Goal: Information Seeking & Learning: Find specific fact

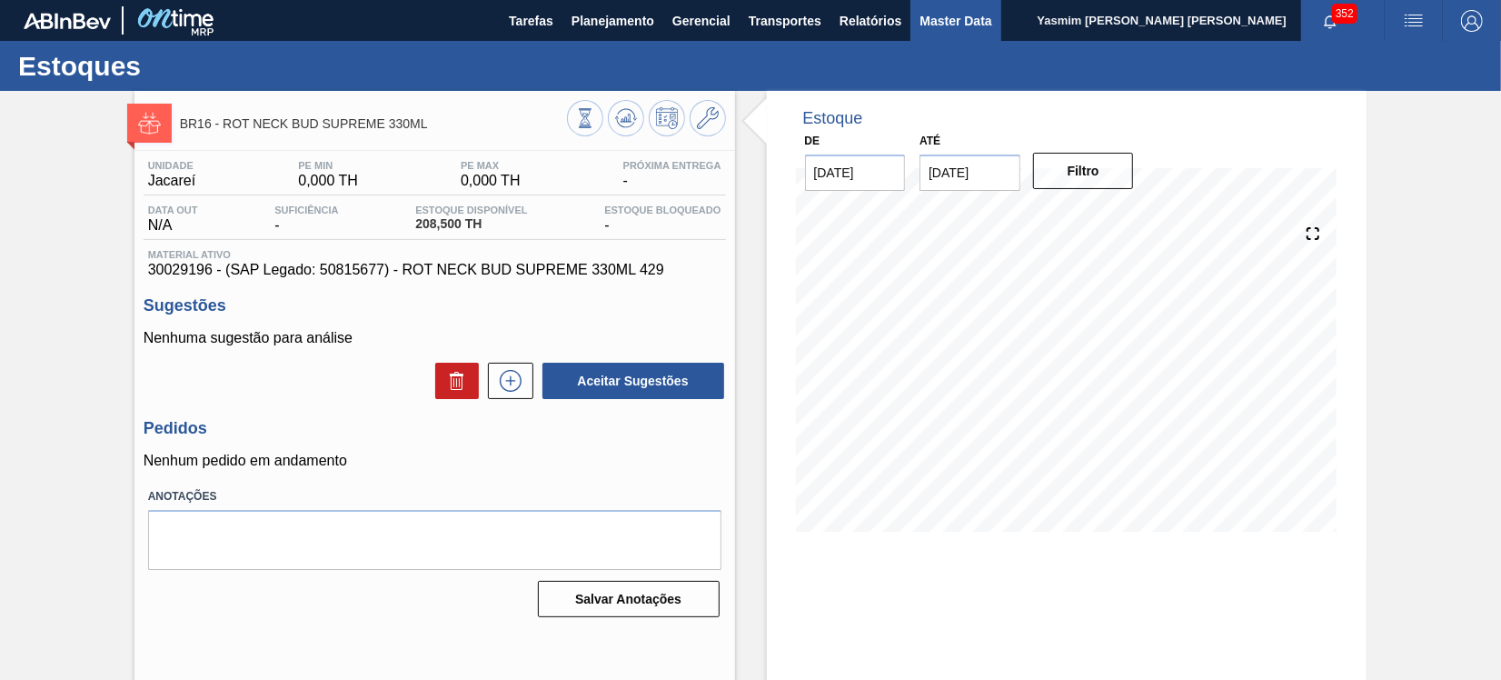
click at [993, 32] on button "Master Data" at bounding box center [956, 20] width 90 height 41
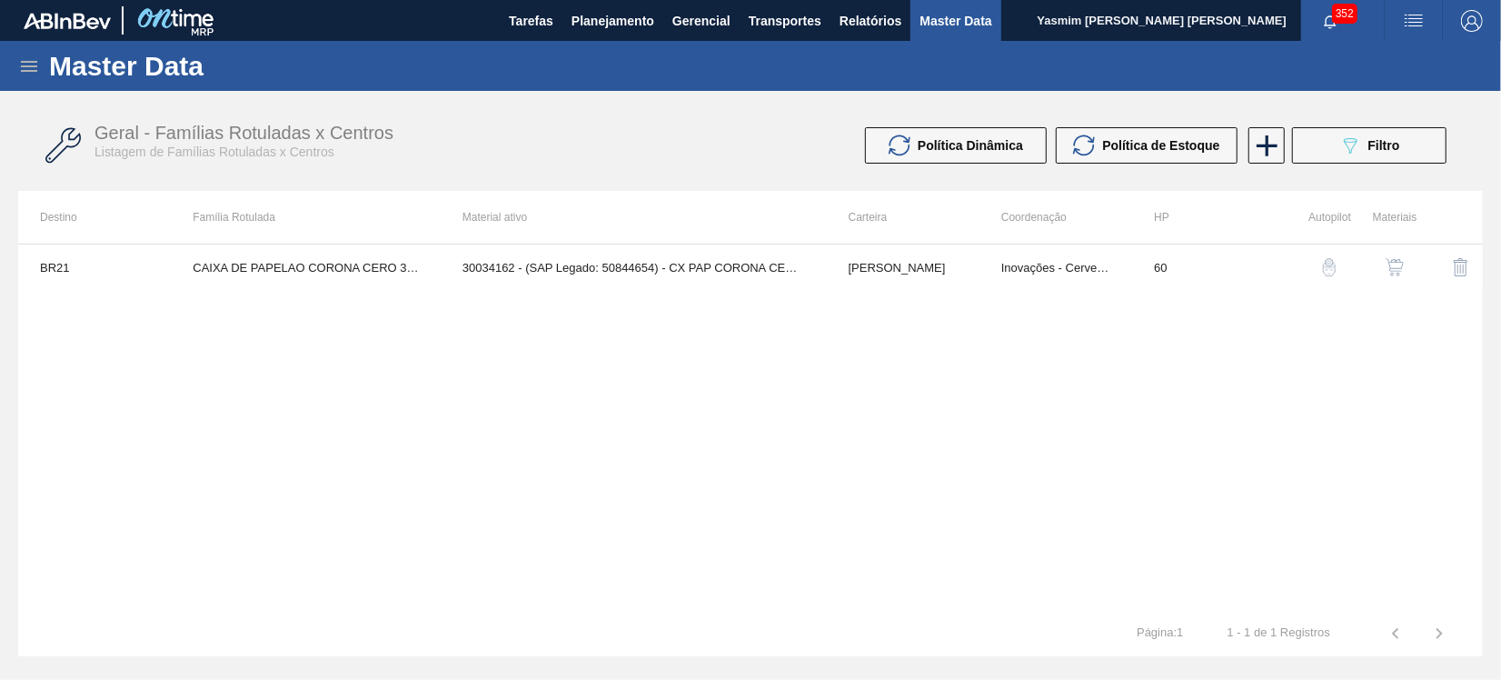
click at [12, 54] on div "Master Data" at bounding box center [750, 66] width 1501 height 50
click at [26, 63] on icon at bounding box center [29, 66] width 22 height 22
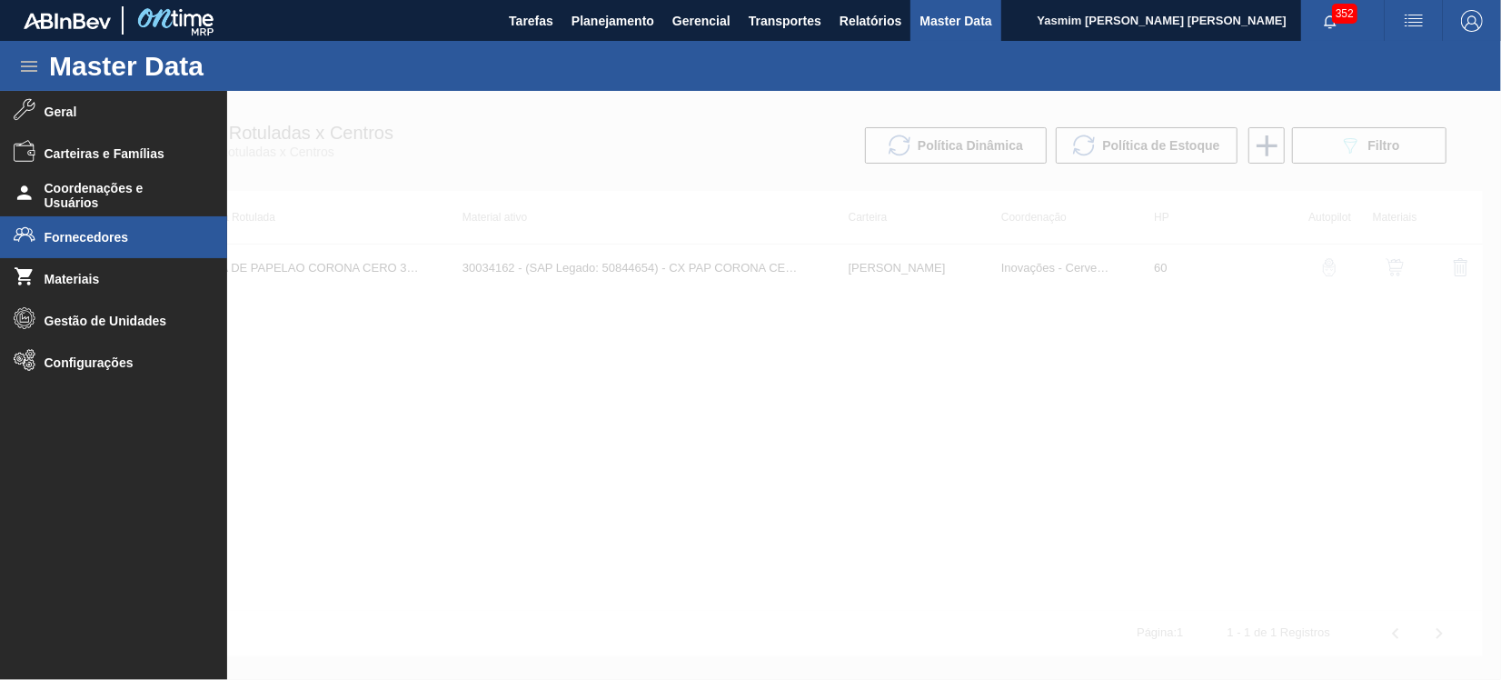
click at [65, 228] on li "Fornecedores" at bounding box center [113, 237] width 227 height 42
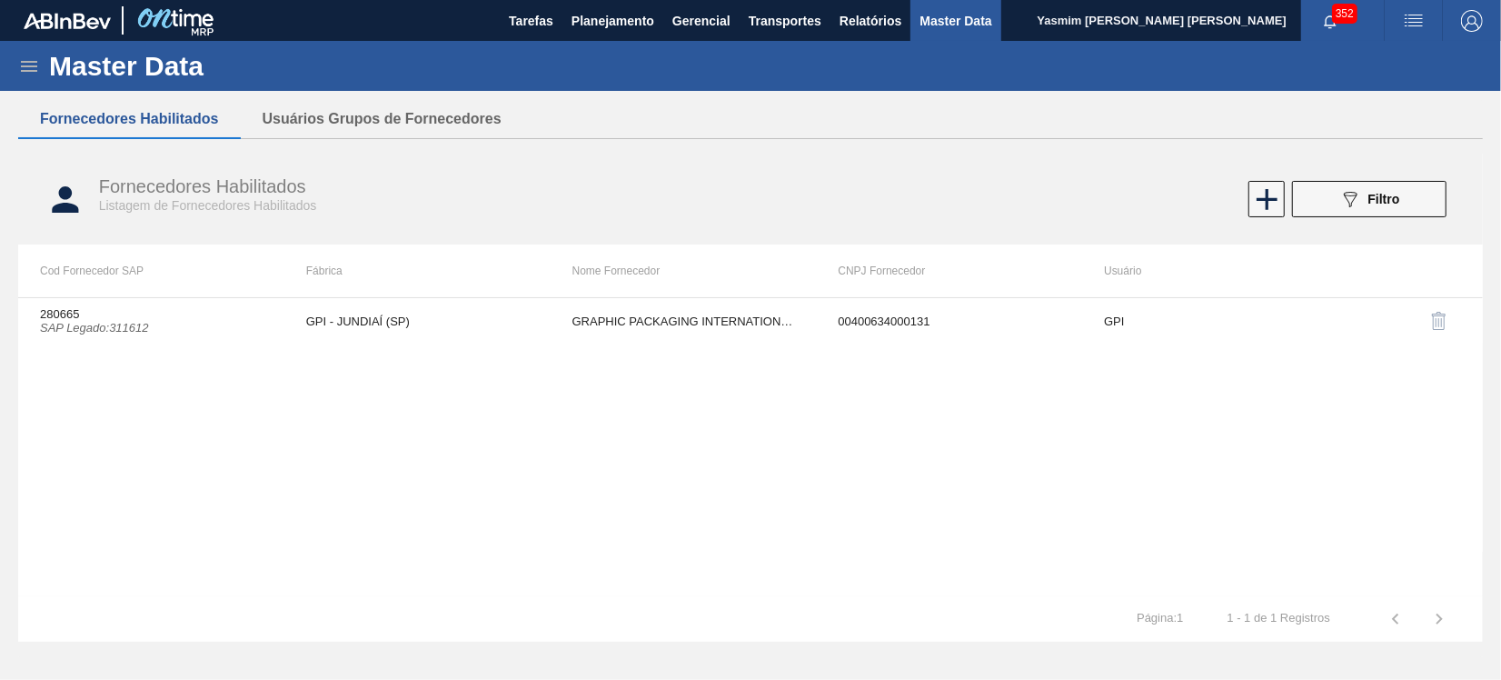
click at [1453, 203] on div "089F7B8B-B2A5-4AFE-B5C0-19BA573D28AC Filtro" at bounding box center [1369, 199] width 173 height 36
click at [1397, 212] on button "089F7B8B-B2A5-4AFE-B5C0-19BA573D28AC Filtro" at bounding box center [1369, 199] width 154 height 36
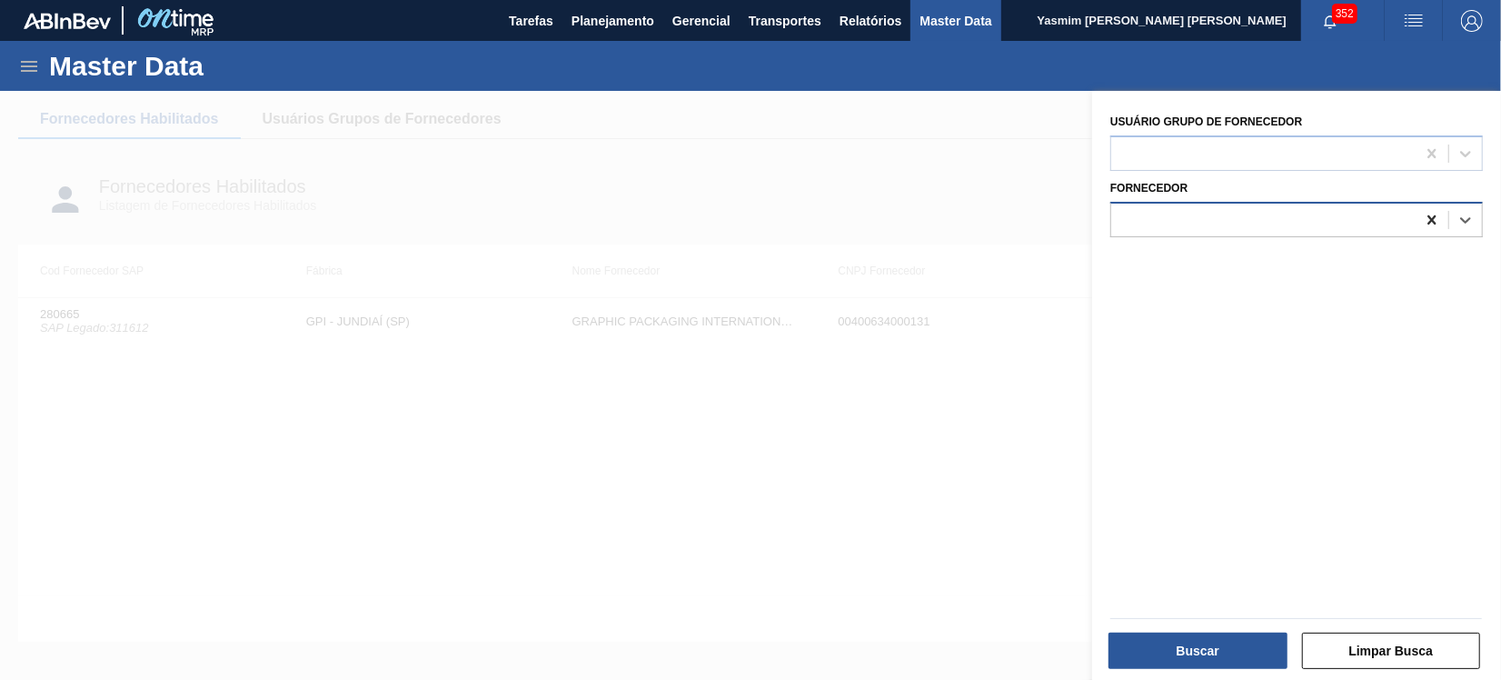
click at [1446, 224] on div at bounding box center [1449, 220] width 66 height 33
paste input "310360"
click at [1126, 213] on input "310360" at bounding box center [1146, 219] width 51 height 15
click at [1126, 212] on input "310360" at bounding box center [1146, 219] width 51 height 15
click at [1130, 212] on input "310360" at bounding box center [1146, 219] width 51 height 15
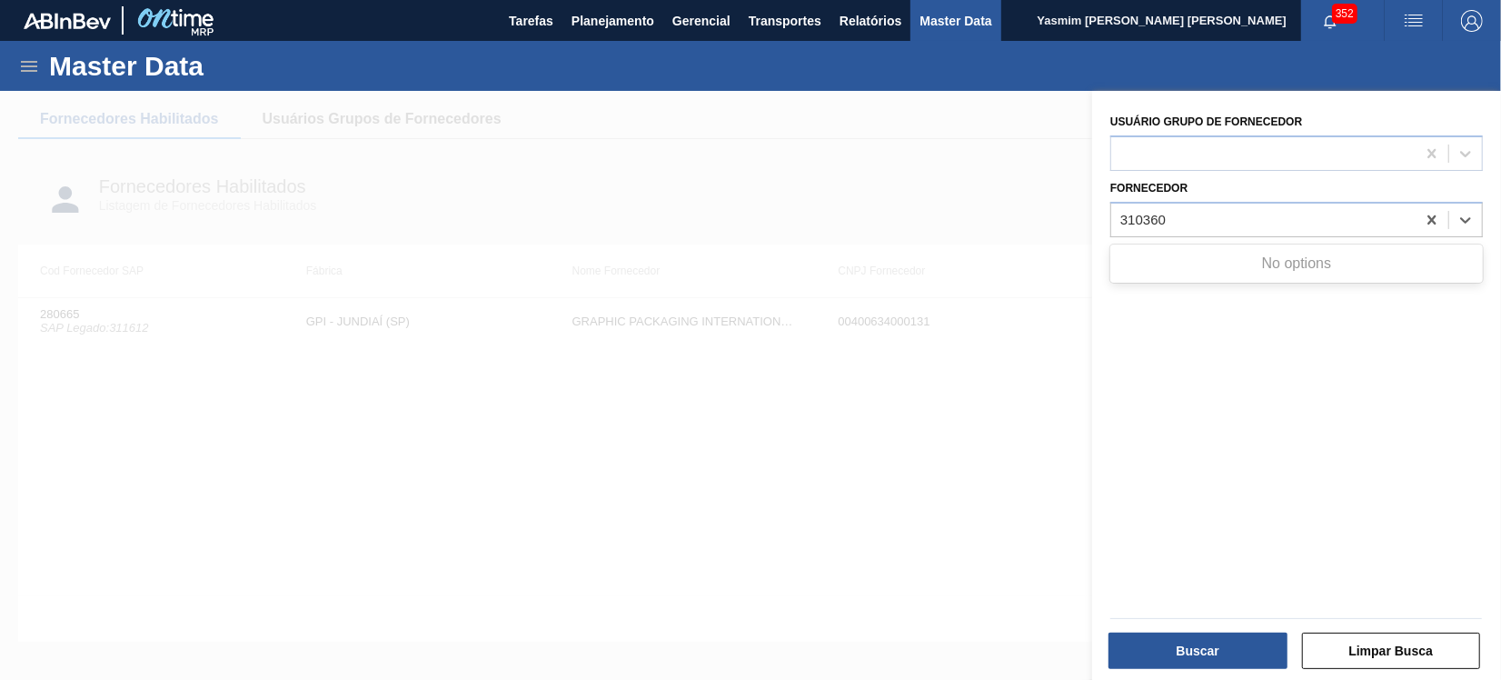
type input "310360"
click at [935, 388] on div at bounding box center [750, 431] width 1501 height 680
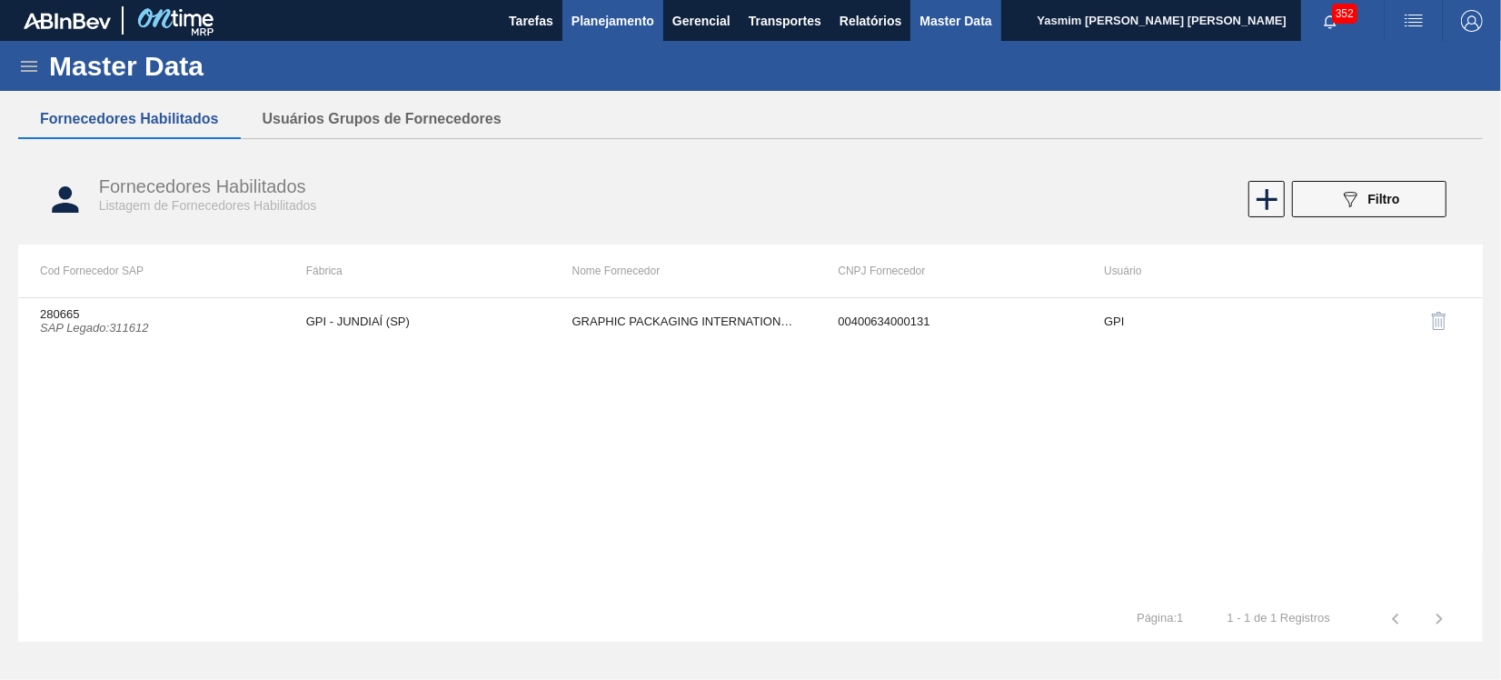
click at [577, 11] on span "Planejamento" at bounding box center [613, 21] width 83 height 22
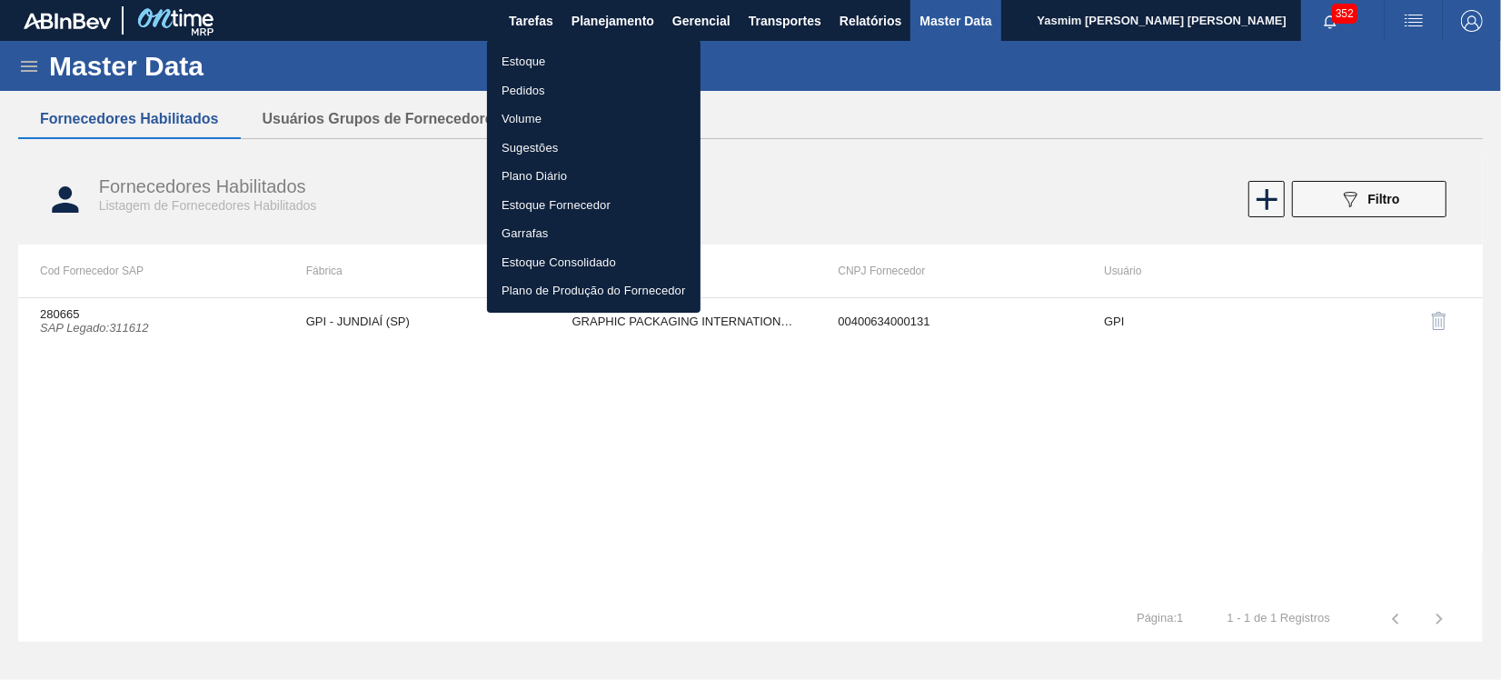
click at [540, 54] on li "Estoque" at bounding box center [594, 61] width 214 height 29
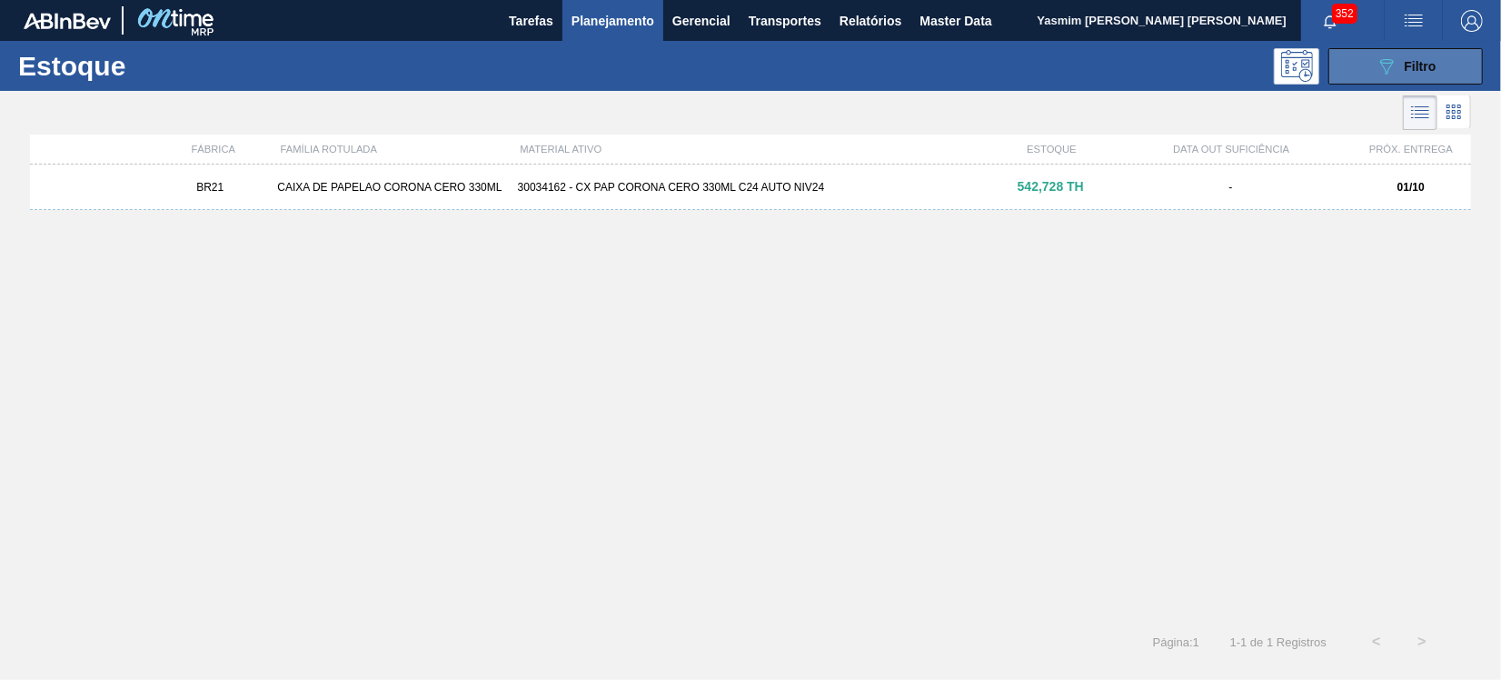
click at [1463, 63] on button "089F7B8B-B2A5-4AFE-B5C0-19BA573D28AC Filtro" at bounding box center [1406, 66] width 154 height 36
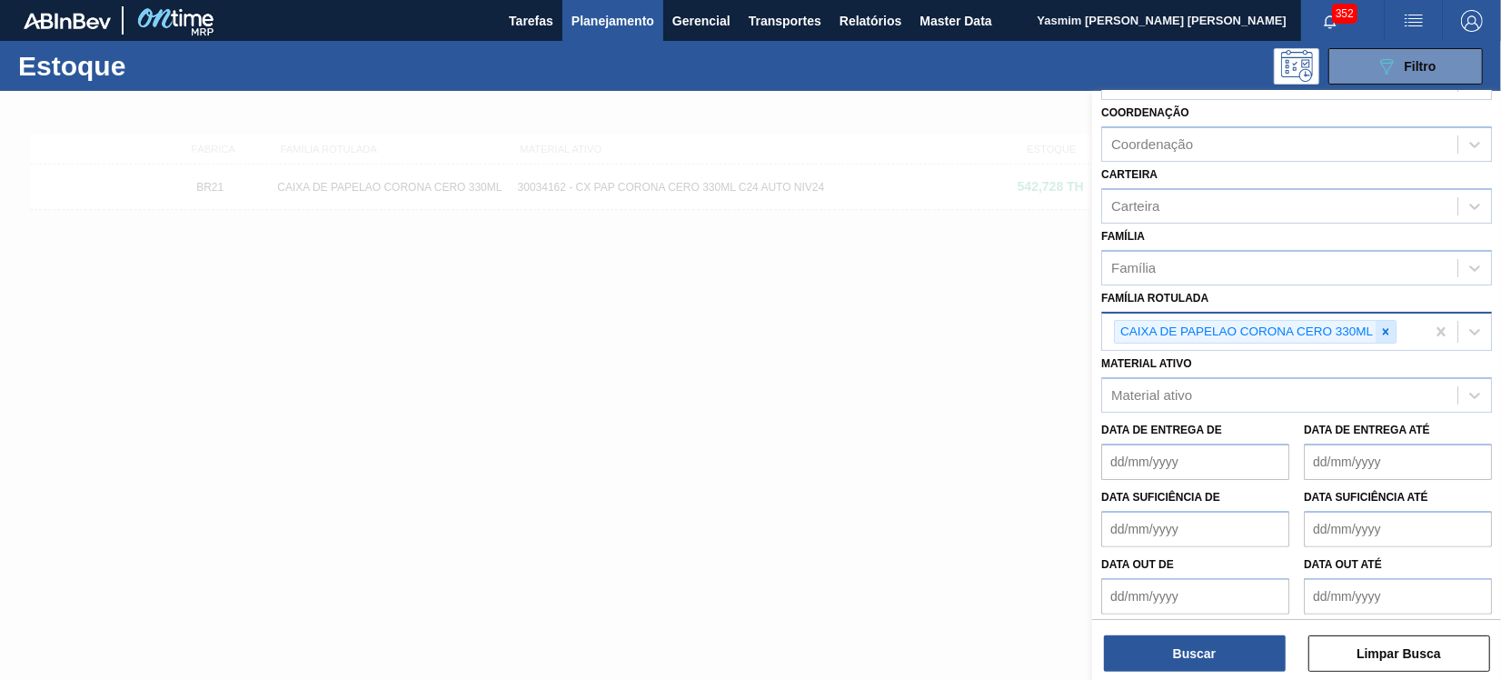
click at [1389, 325] on icon at bounding box center [1386, 331] width 13 height 13
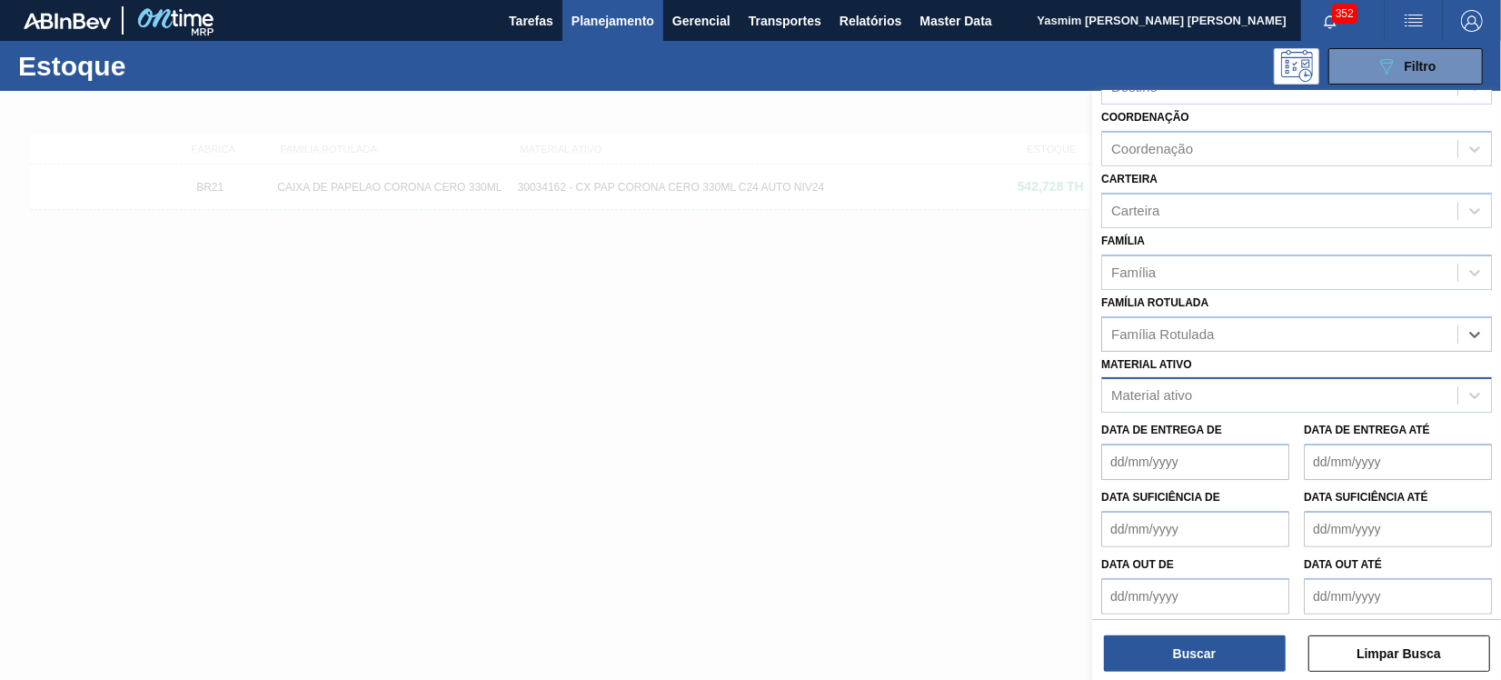
click at [1274, 383] on div "Material ativo" at bounding box center [1279, 396] width 355 height 26
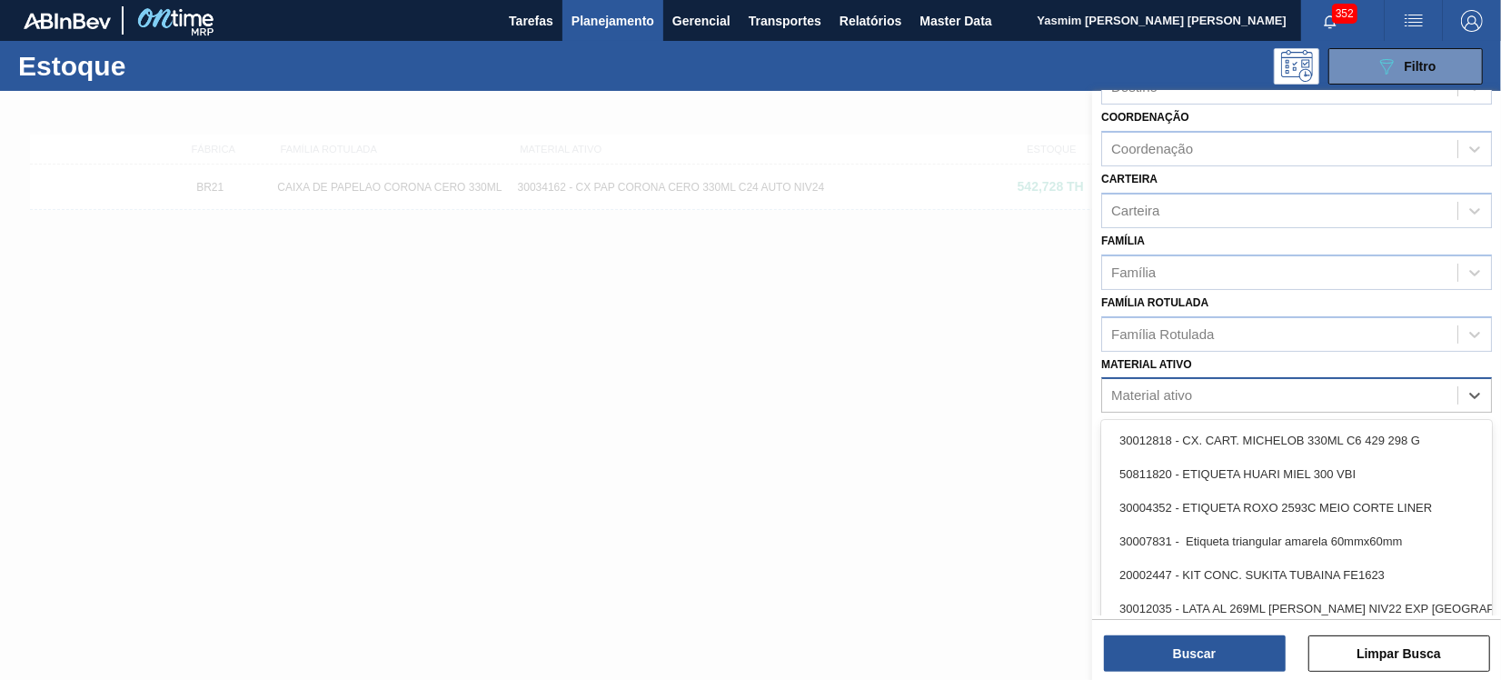
paste ativo "30003508"
type ativo "30003508"
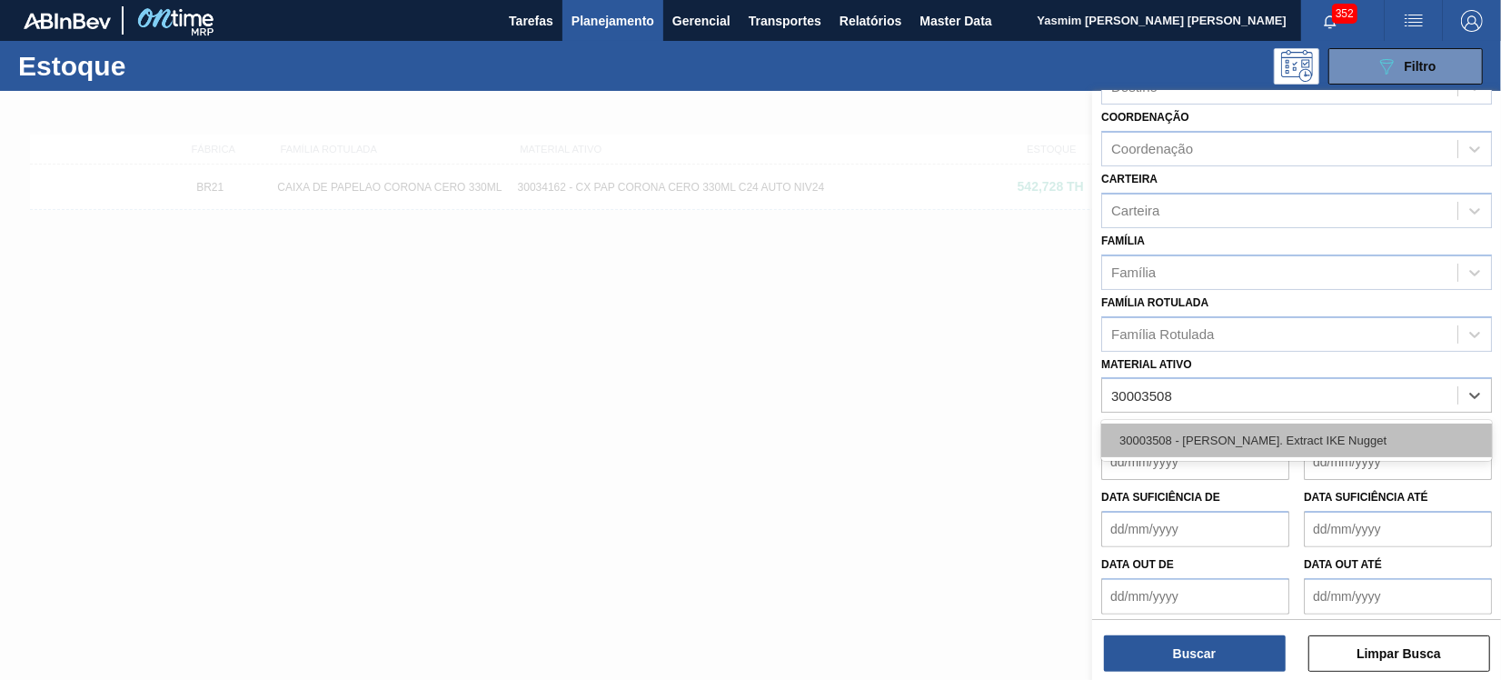
click at [1186, 440] on div "30003508 - [PERSON_NAME]. Extract IKE Nugget" at bounding box center [1296, 441] width 391 height 34
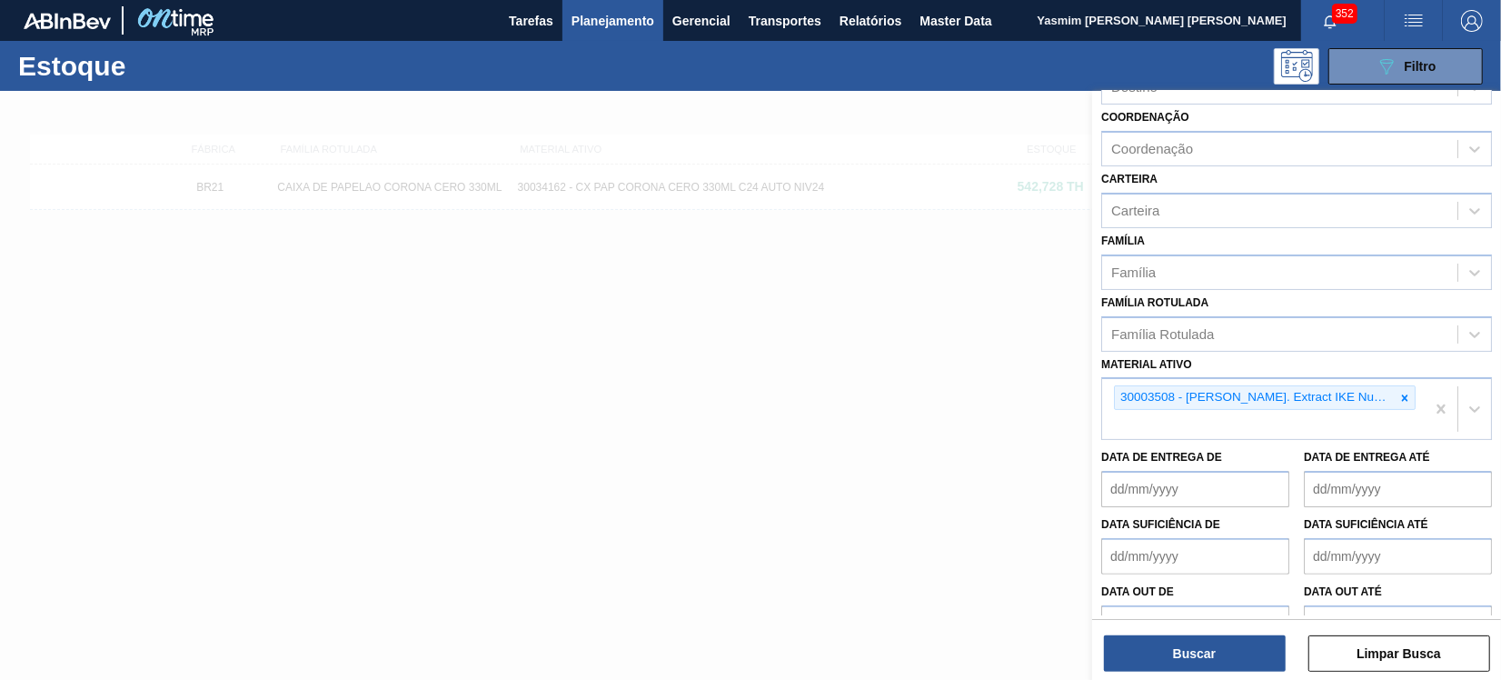
click at [1150, 633] on div "Buscar Limpar Busca" at bounding box center [1296, 644] width 409 height 51
click at [1162, 641] on button "Buscar" at bounding box center [1195, 653] width 182 height 36
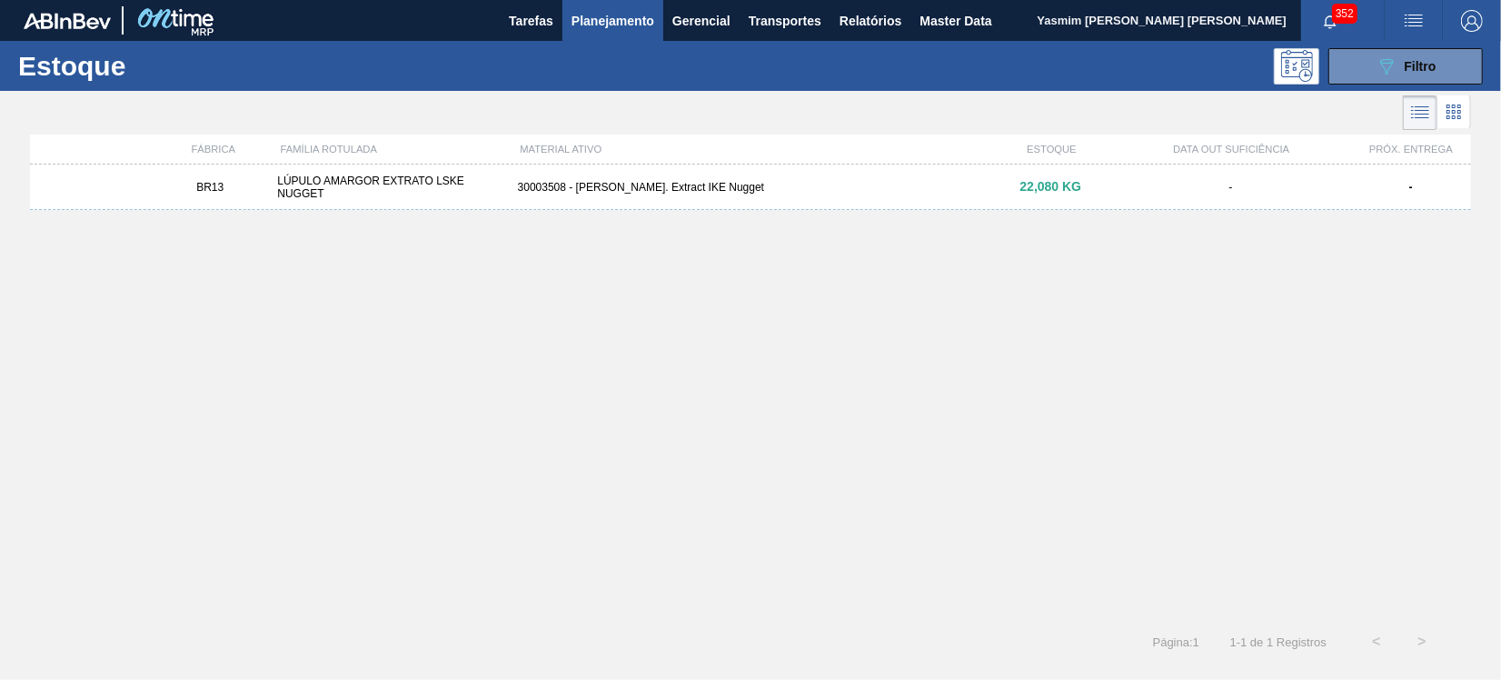
click at [488, 172] on div "BR13 LÚPULO AMARGOR EXTRATO LSKE NUGGET 30003508 - LUPULO Amar. Extract IKE Nug…" at bounding box center [750, 186] width 1441 height 45
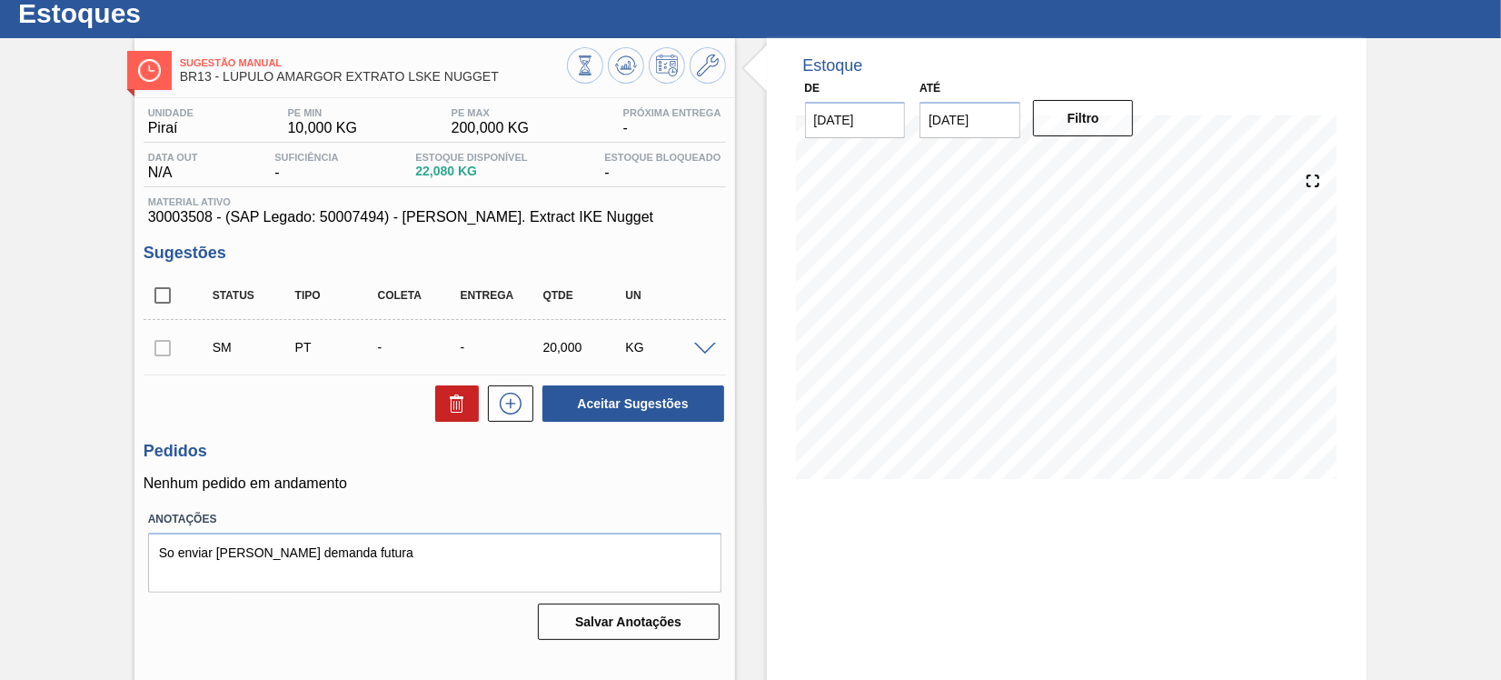
scroll to position [101, 0]
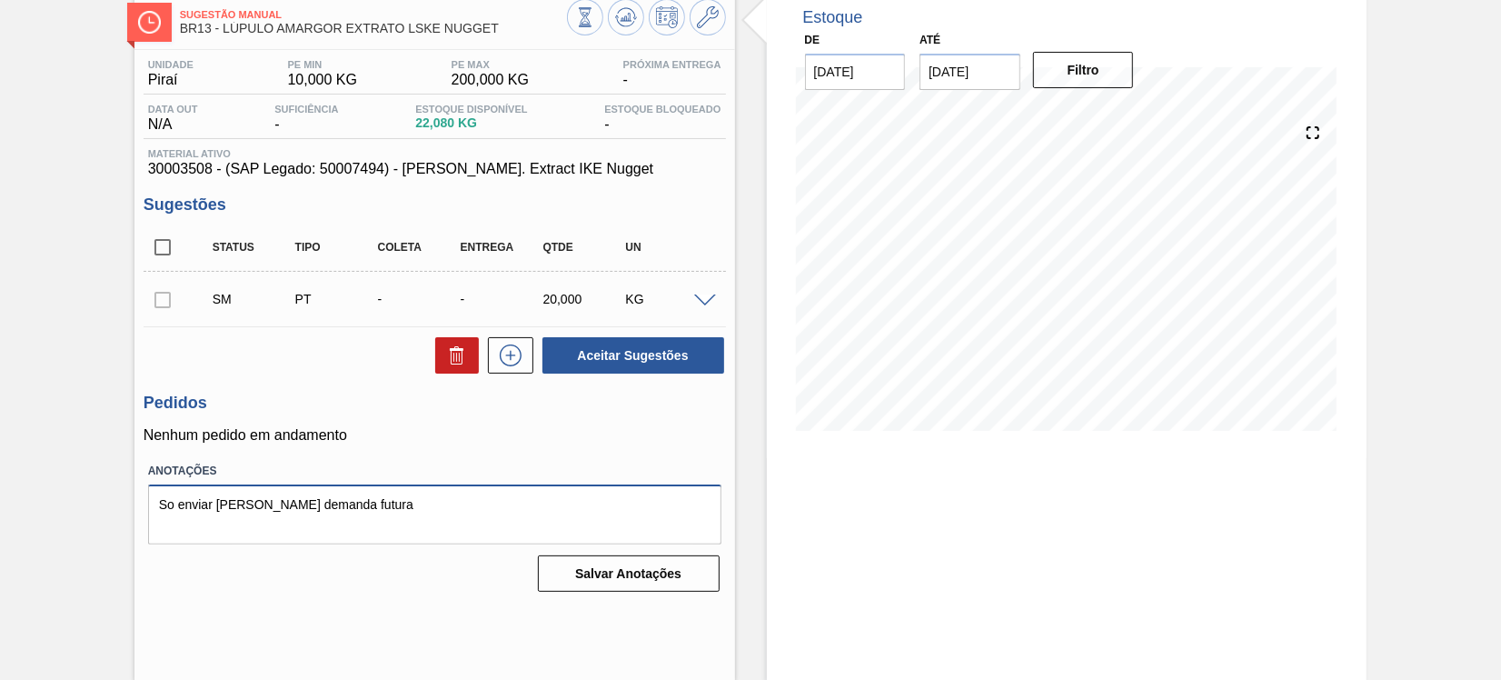
click at [531, 514] on textarea "So enviar [PERSON_NAME] demanda futura" at bounding box center [434, 514] width 573 height 60
click at [715, 306] on div at bounding box center [708, 300] width 36 height 14
click at [703, 306] on div at bounding box center [708, 300] width 36 height 14
click at [703, 308] on span at bounding box center [705, 301] width 22 height 14
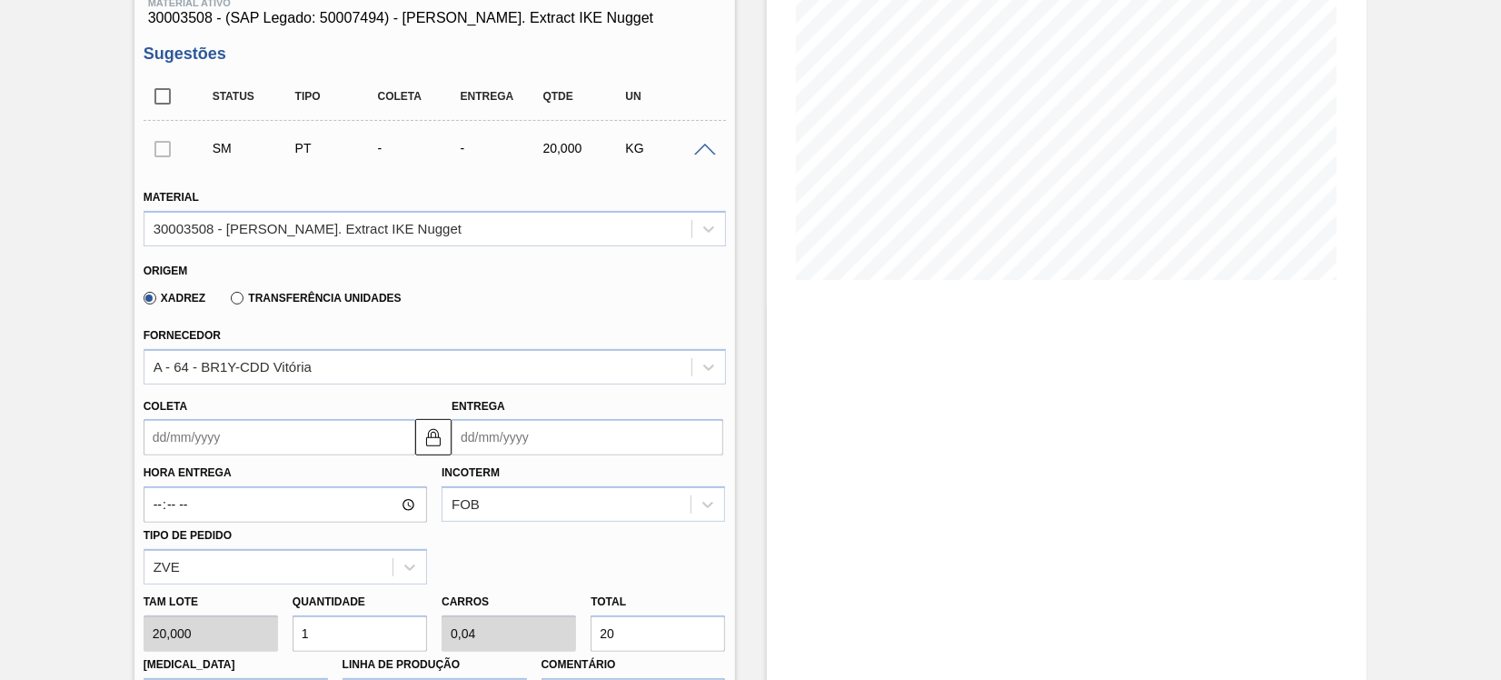
scroll to position [303, 0]
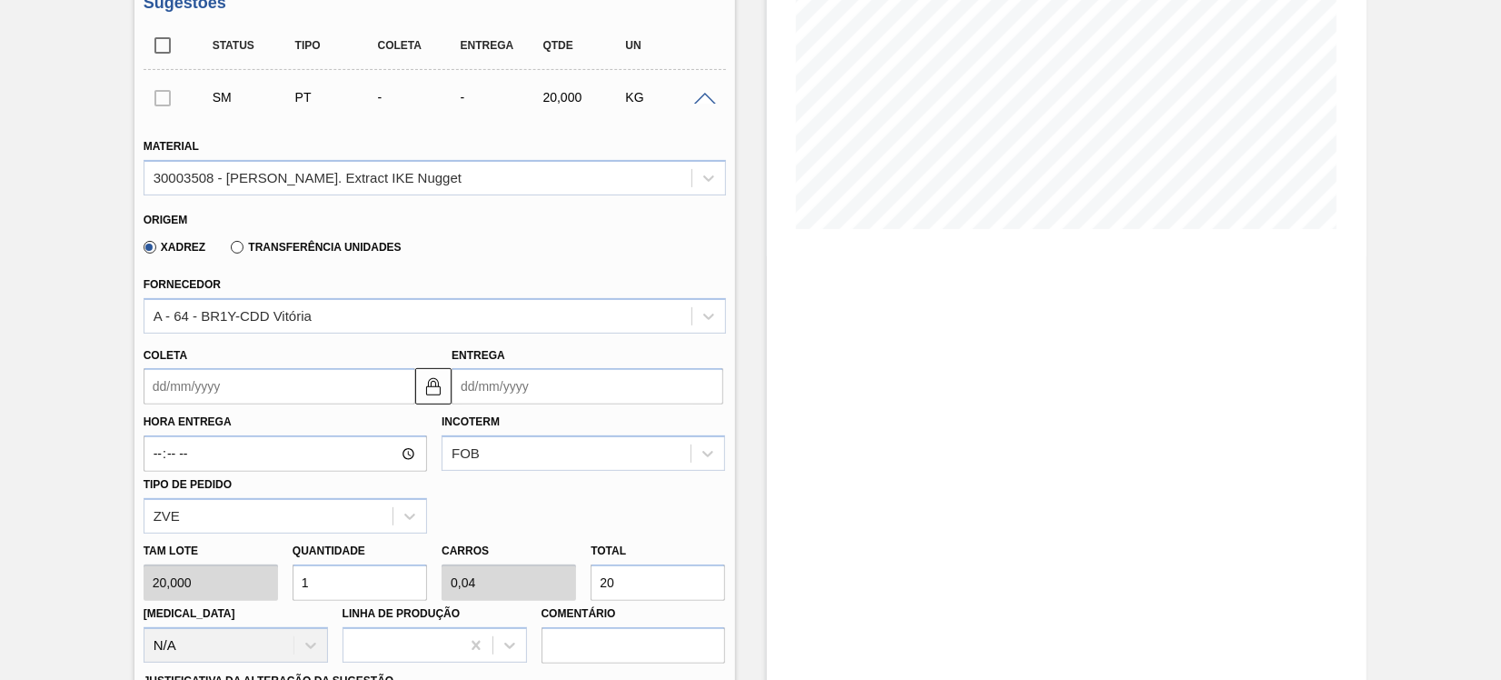
click at [480, 226] on div "Origem" at bounding box center [427, 217] width 567 height 17
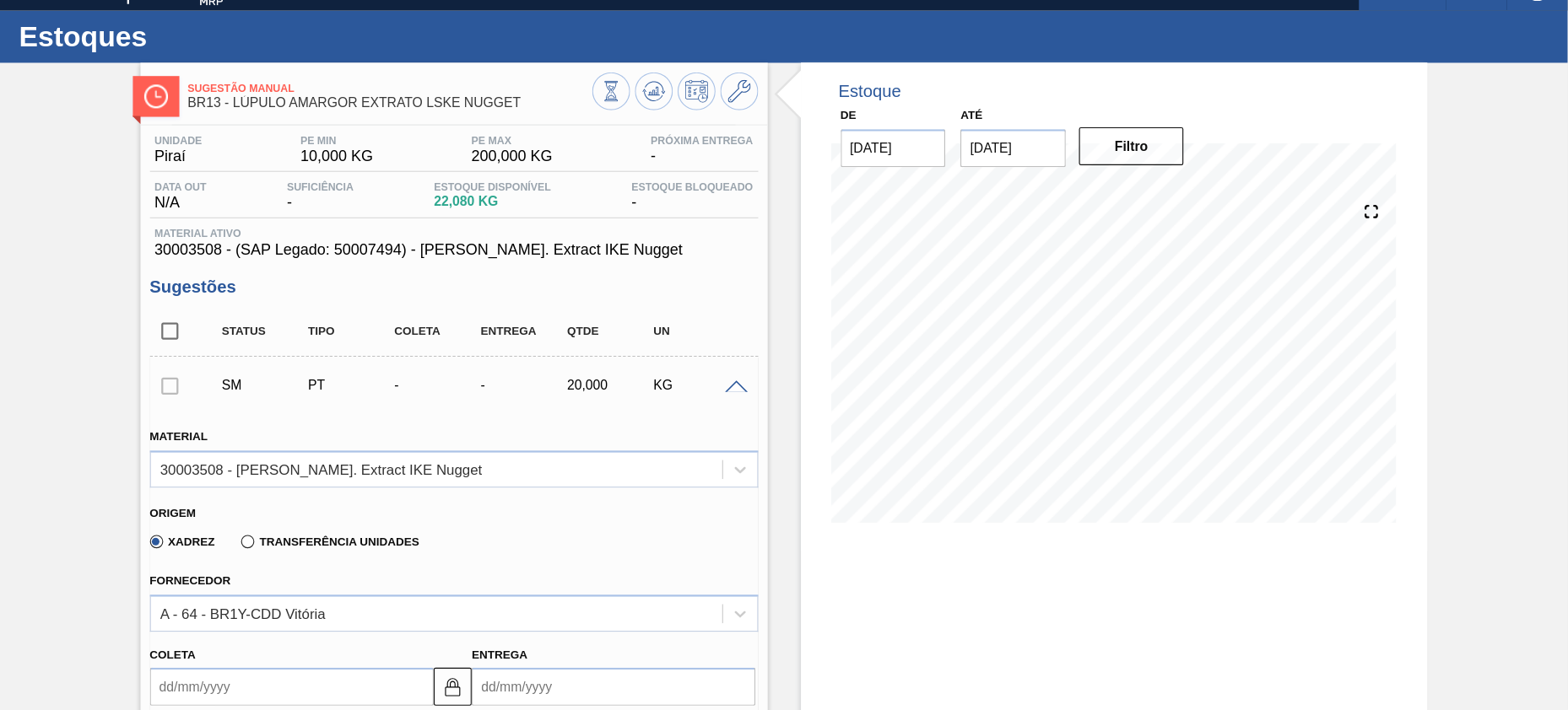
scroll to position [0, 0]
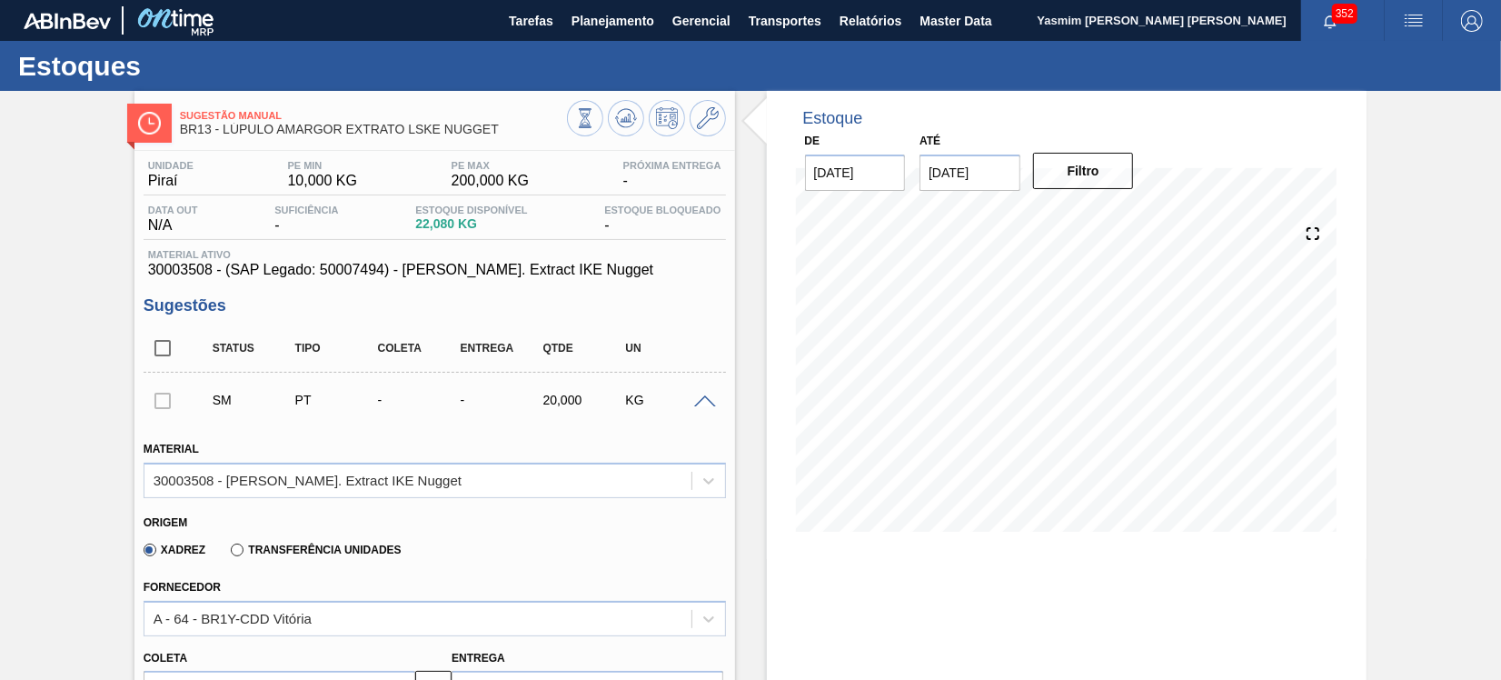
click at [384, 263] on span "30003508 - (SAP Legado: 50007494) - [PERSON_NAME]. Extract IKE Nugget" at bounding box center [434, 270] width 573 height 16
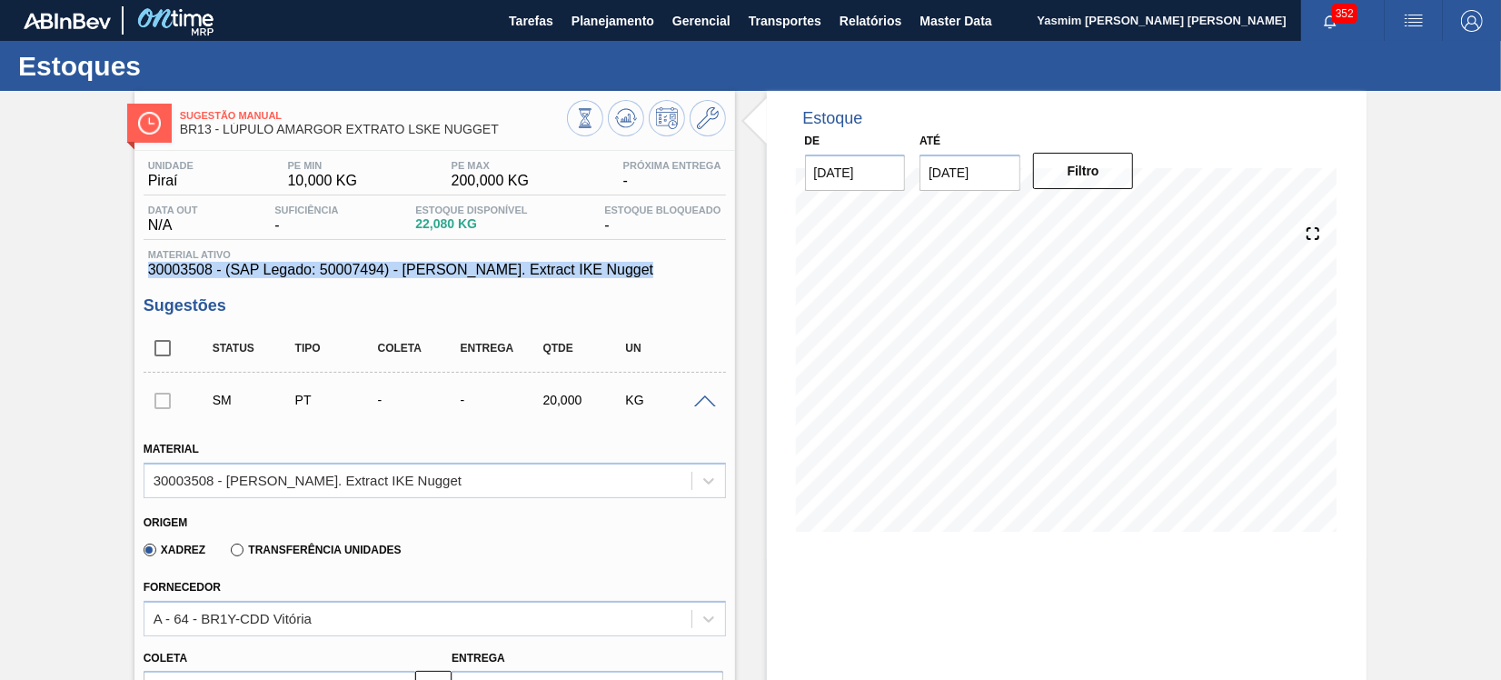
click at [384, 263] on span "30003508 - (SAP Legado: 50007494) - [PERSON_NAME]. Extract IKE Nugget" at bounding box center [434, 270] width 573 height 16
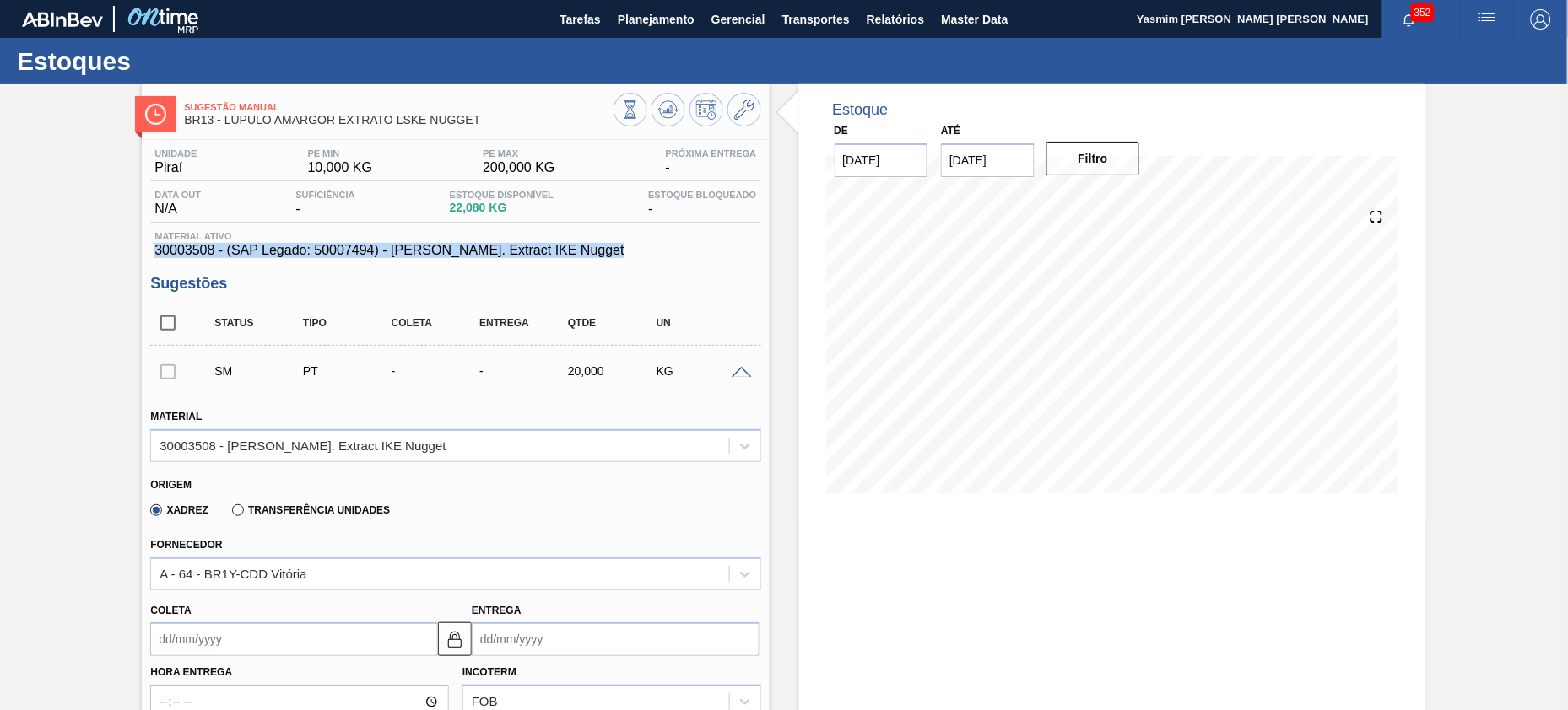
click at [421, 258] on span "30003508 - (SAP Legado: 50007494) - [PERSON_NAME]. Extract IKE Nugget" at bounding box center [455, 251] width 602 height 15
click at [527, 248] on span "30003508 - (SAP Legado: 50007494) - [PERSON_NAME]. Extract IKE Nugget" at bounding box center [455, 251] width 602 height 15
click at [199, 245] on span "30003508 - (SAP Legado: 50007494) - [PERSON_NAME]. Extract IKE Nugget" at bounding box center [455, 251] width 602 height 15
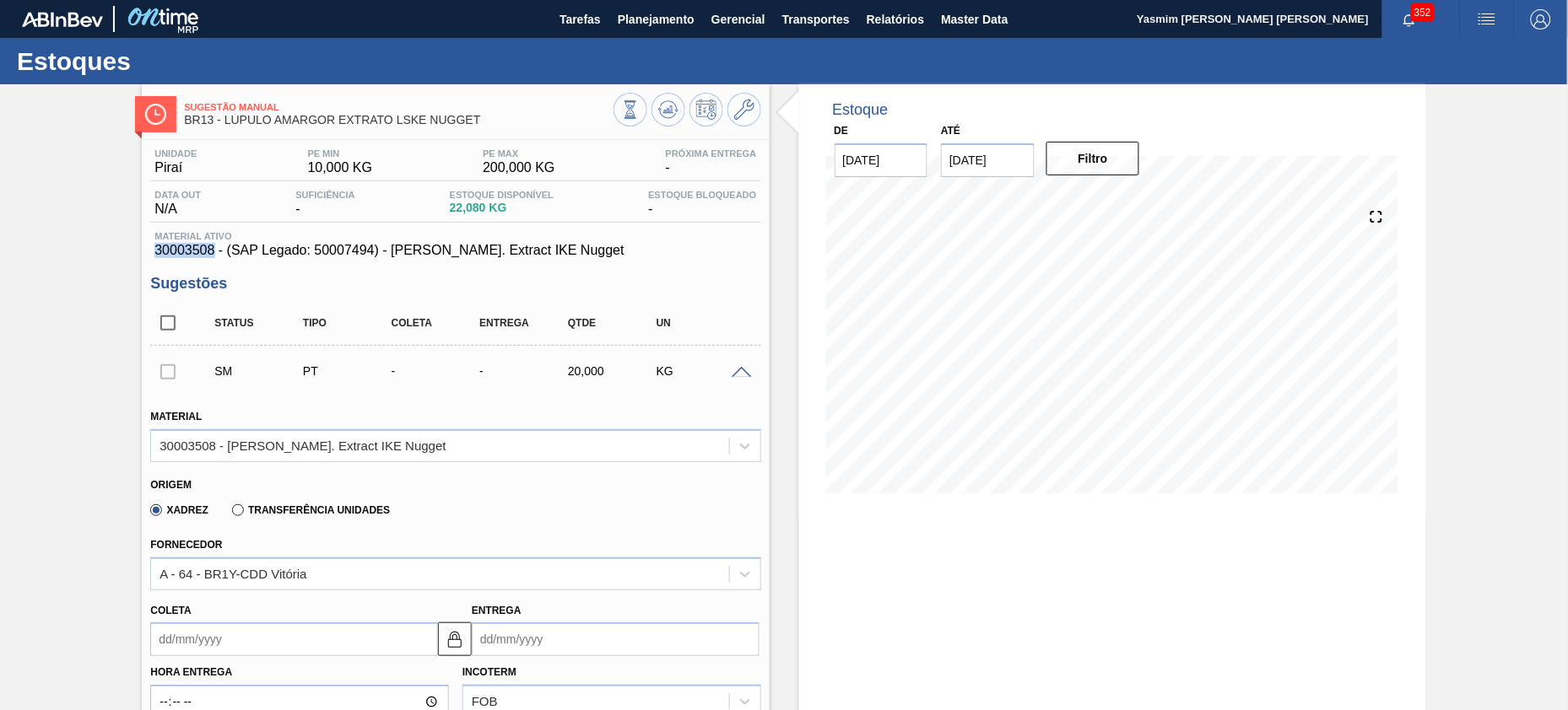
drag, startPoint x: 216, startPoint y: 251, endPoint x: 137, endPoint y: 249, distance: 79.0
click at [137, 249] on div "Sugestão Manual BR13 - LÚPULO AMARGOR EXTRATO LSKE NUGGET Unidade Piraí PE MIN …" at bounding box center [784, 716] width 1568 height 1264
copy span "30003508"
click at [617, 9] on span "Planejamento" at bounding box center [655, 19] width 77 height 20
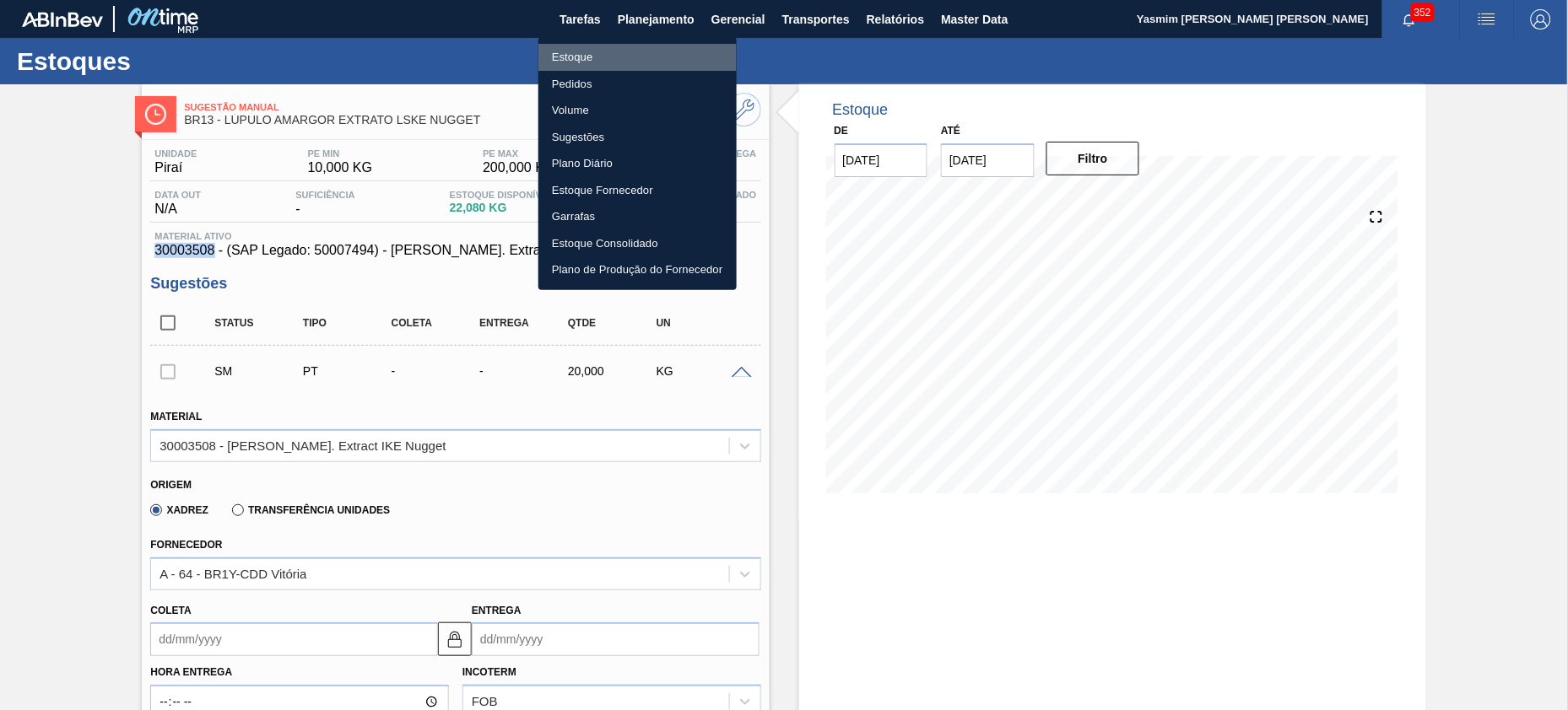
click at [631, 49] on li "Estoque" at bounding box center [638, 57] width 199 height 27
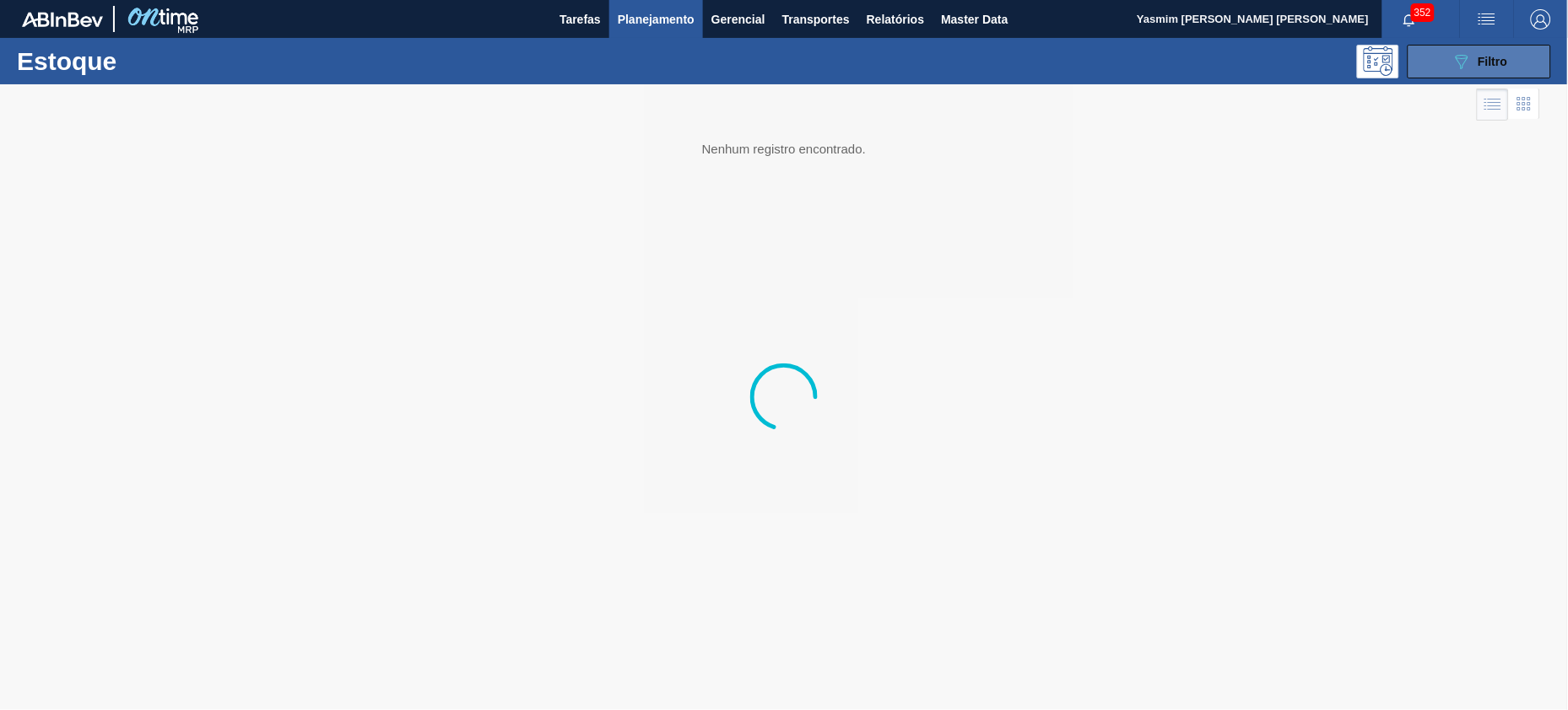
click at [1393, 49] on button "089F7B8B-B2A5-4AFE-B5C0-19BA573D28AC Filtro" at bounding box center [1479, 61] width 143 height 33
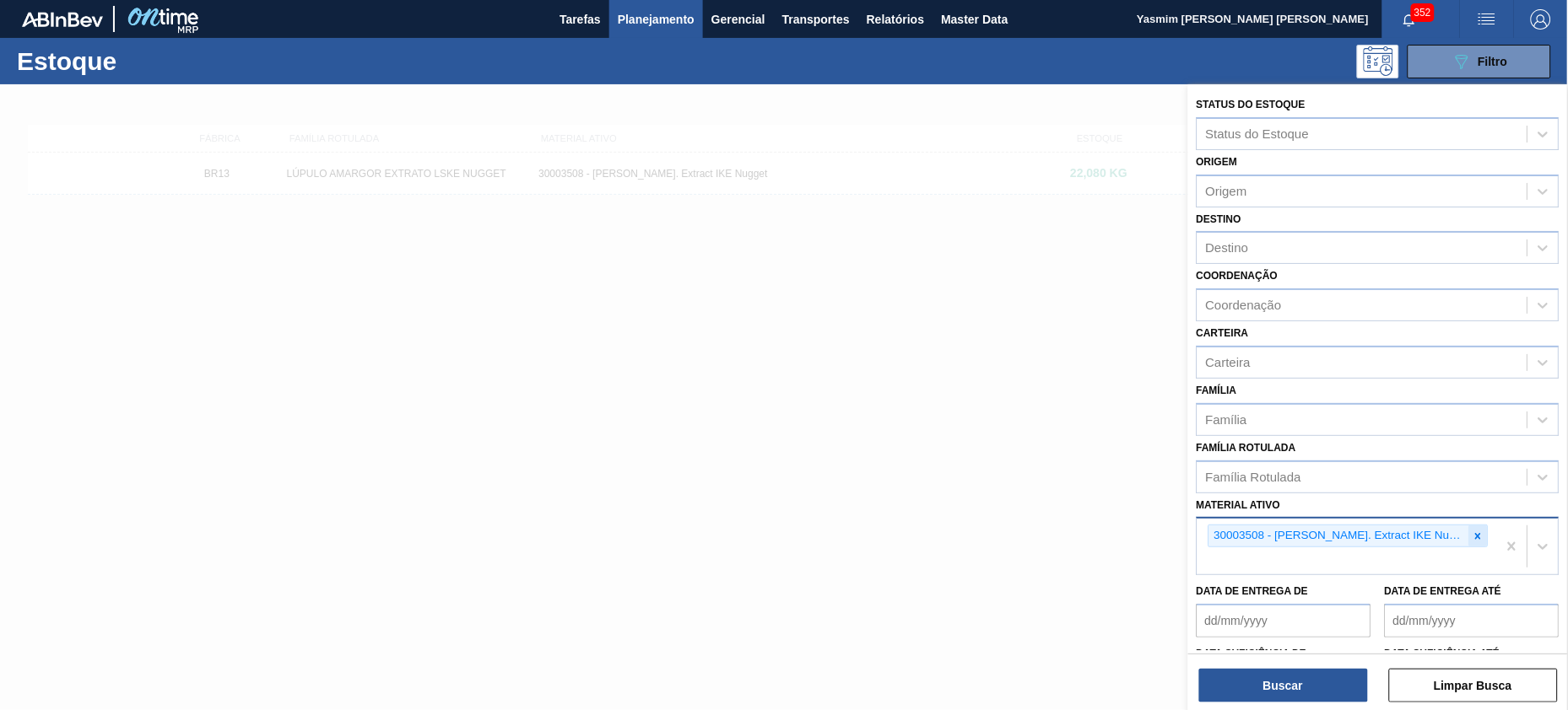
click at [1393, 531] on icon at bounding box center [1478, 536] width 12 height 12
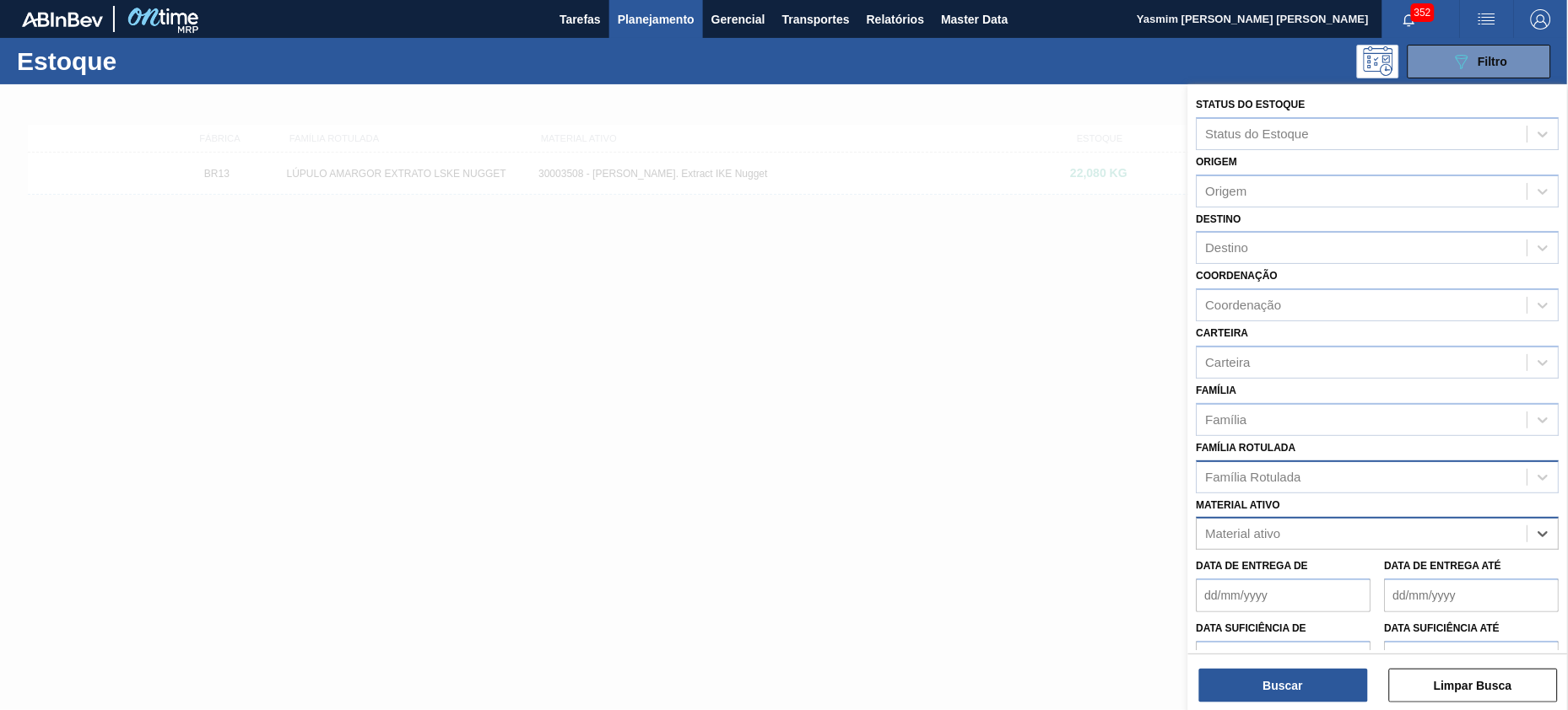
click at [1260, 465] on div "Família Rotulada" at bounding box center [1362, 477] width 330 height 24
